Goal: Task Accomplishment & Management: Manage account settings

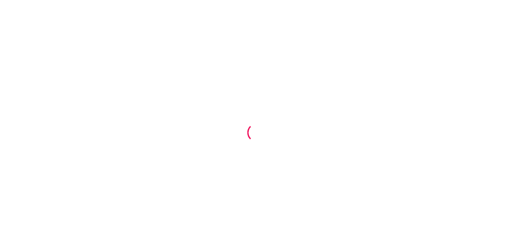
drag, startPoint x: 0, startPoint y: 0, endPoint x: 271, endPoint y: 50, distance: 275.7
click at [271, 50] on div at bounding box center [259, 122] width 519 height 244
